Goal: Book appointment/travel/reservation

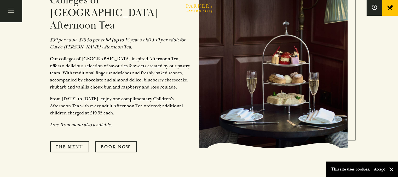
scroll to position [261, 0]
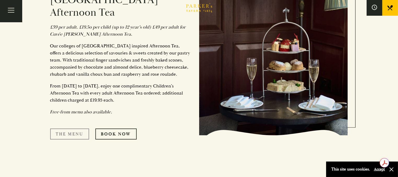
click at [62, 128] on link "The Menu" at bounding box center [69, 133] width 39 height 11
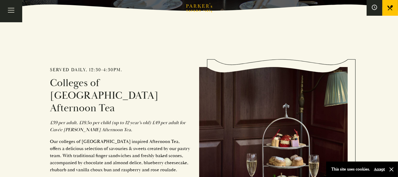
scroll to position [157, 0]
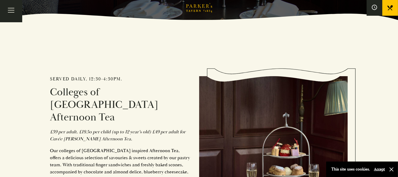
click at [0, 0] on link "Menus" at bounding box center [0, 0] width 0 height 0
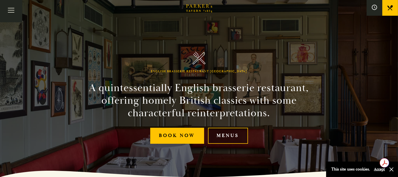
click at [221, 136] on link "Menus" at bounding box center [228, 136] width 40 height 16
click at [0, 0] on link "Afternoon Tea" at bounding box center [0, 0] width 0 height 0
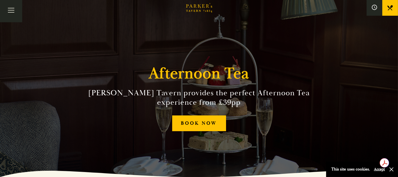
click at [0, 0] on link "BOOK" at bounding box center [0, 0] width 0 height 0
click at [0, 0] on link "Menus" at bounding box center [0, 0] width 0 height 0
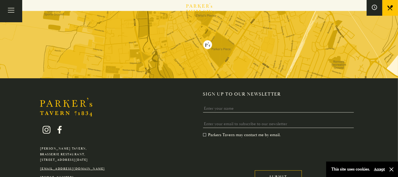
scroll to position [599, 0]
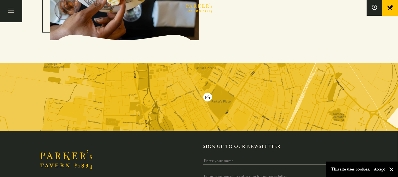
click at [224, 77] on img at bounding box center [199, 96] width 398 height 67
click at [97, 73] on img at bounding box center [199, 96] width 398 height 67
